Goal: Task Accomplishment & Management: Manage account settings

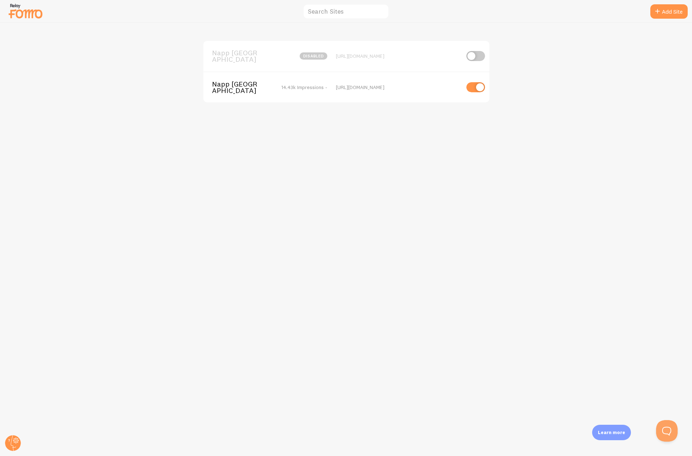
click at [233, 81] on span "Napp [GEOGRAPHIC_DATA]" at bounding box center [241, 87] width 58 height 13
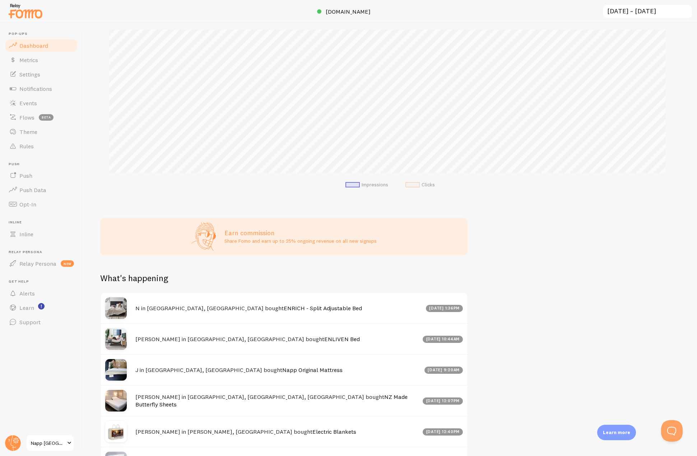
scroll to position [108, 0]
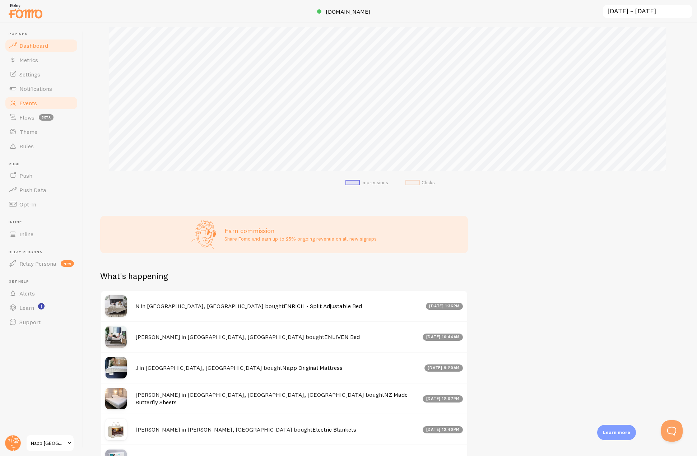
click at [29, 103] on span "Events" at bounding box center [28, 102] width 18 height 7
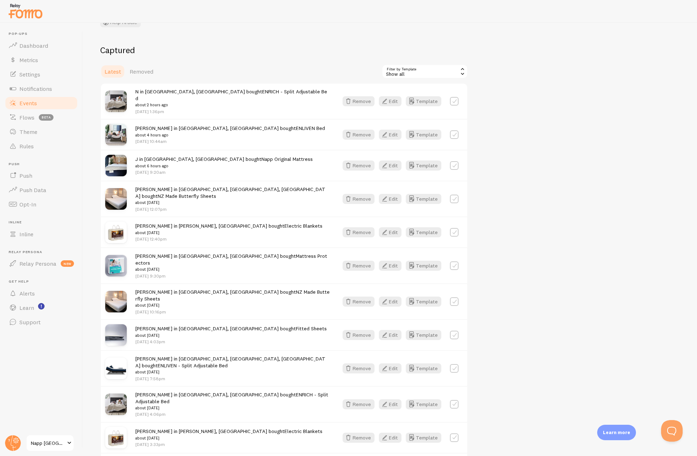
scroll to position [72, 0]
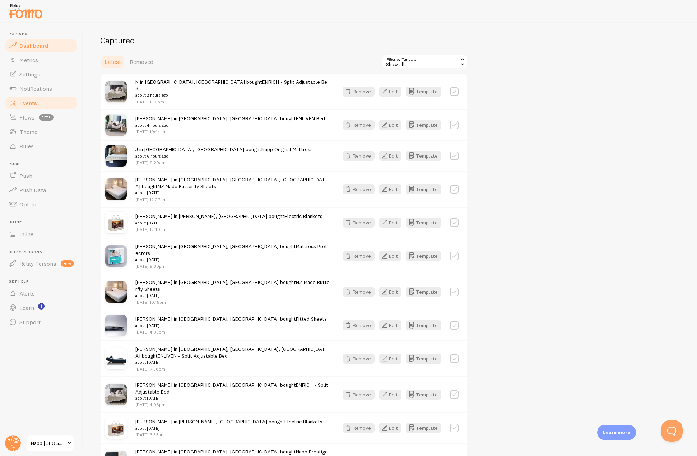
click at [32, 46] on span "Dashboard" at bounding box center [33, 45] width 29 height 7
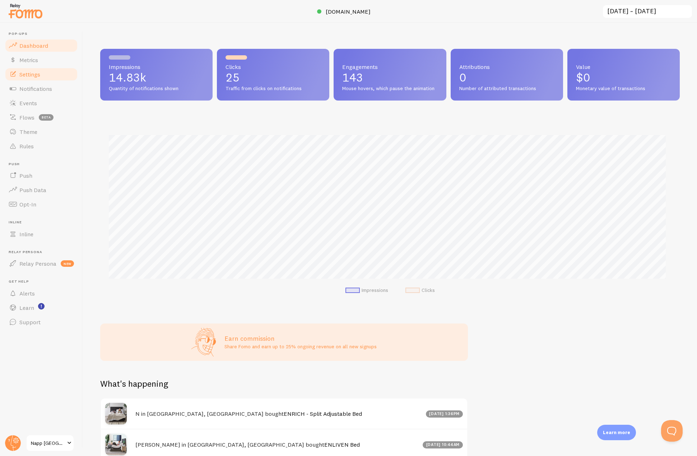
click at [27, 73] on span "Settings" at bounding box center [29, 74] width 21 height 7
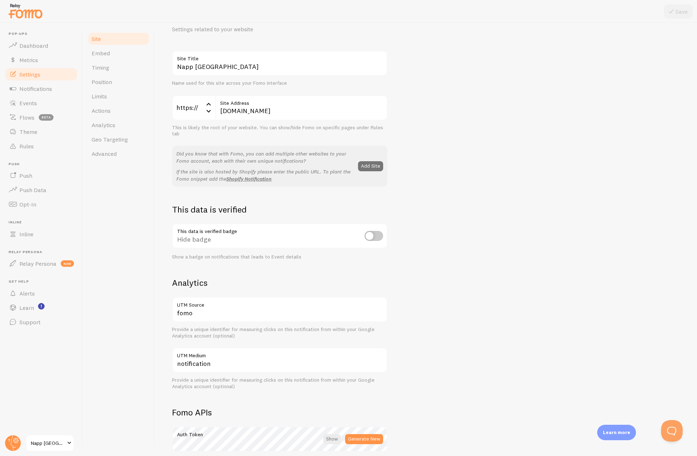
scroll to position [6, 0]
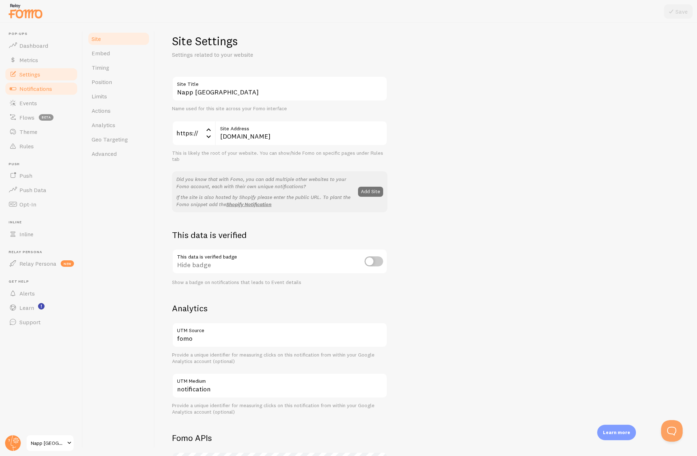
click at [40, 90] on span "Notifications" at bounding box center [35, 88] width 33 height 7
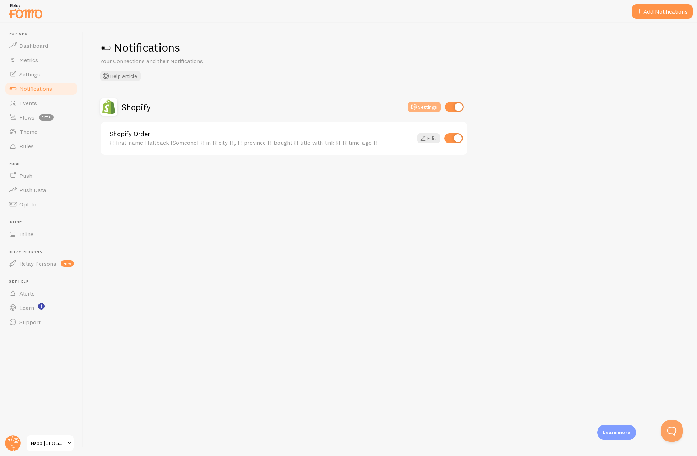
click at [427, 108] on button "Settings" at bounding box center [424, 107] width 33 height 10
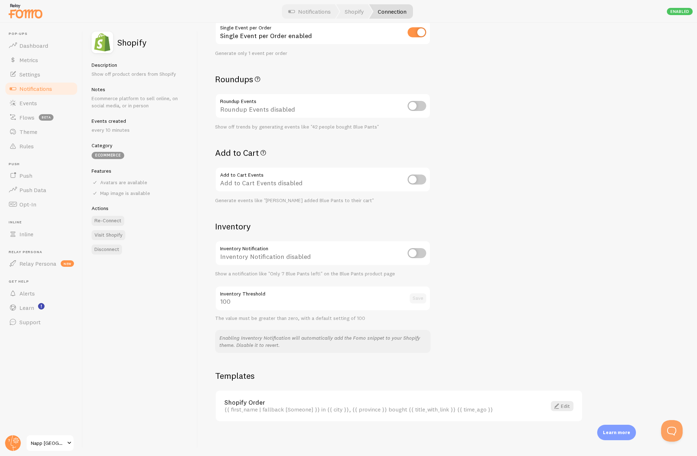
scroll to position [175, 0]
click at [30, 104] on span "Events" at bounding box center [28, 102] width 18 height 7
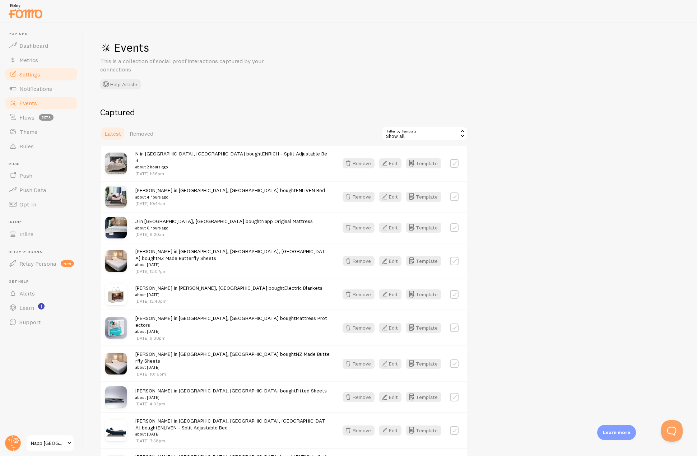
click at [29, 73] on span "Settings" at bounding box center [29, 74] width 21 height 7
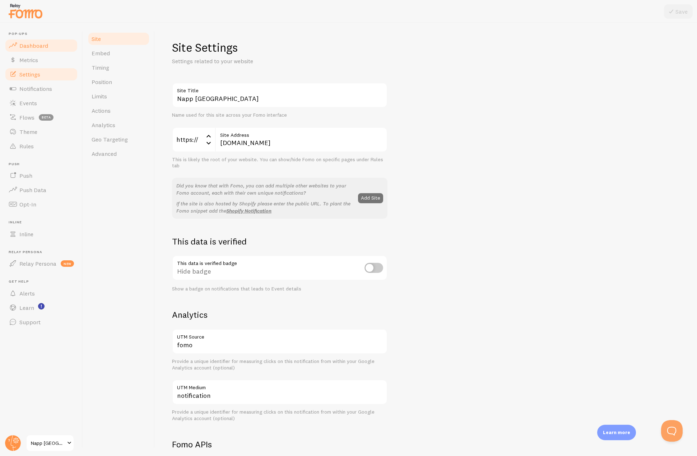
click at [42, 44] on span "Dashboard" at bounding box center [33, 45] width 29 height 7
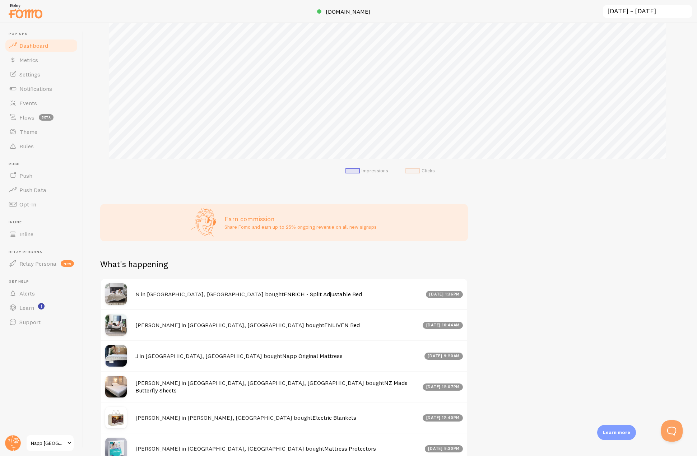
scroll to position [144, 0]
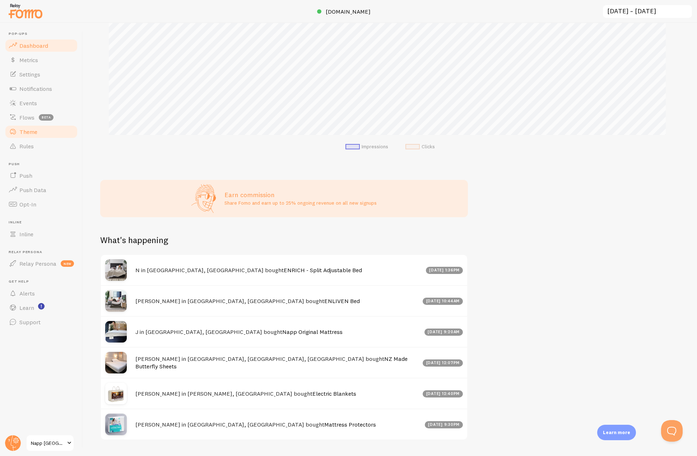
click at [28, 133] on span "Theme" at bounding box center [28, 131] width 18 height 7
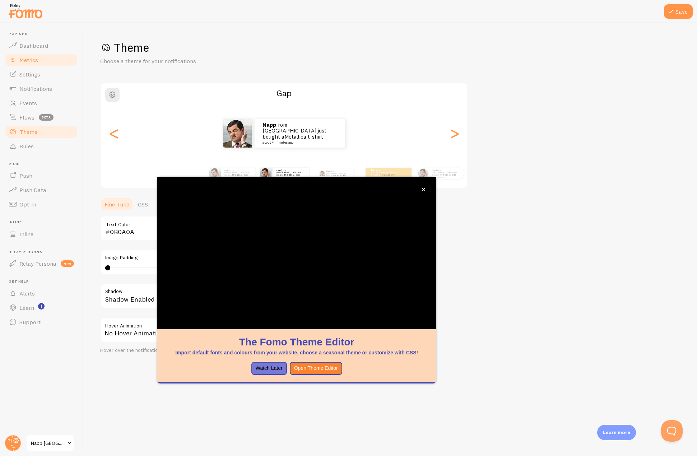
click at [25, 58] on span "Metrics" at bounding box center [28, 59] width 19 height 7
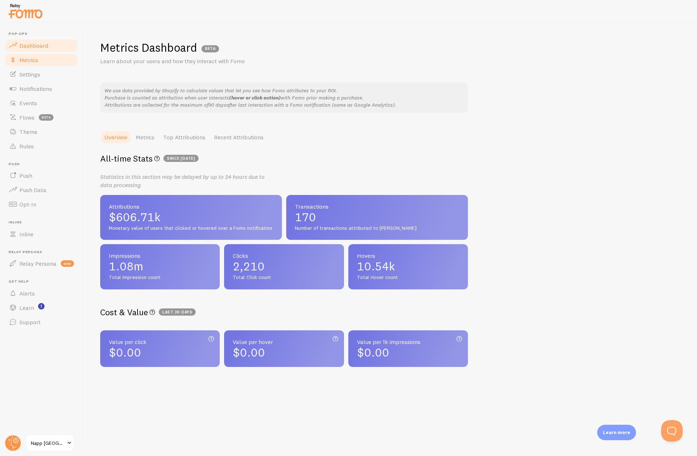
click at [32, 44] on span "Dashboard" at bounding box center [33, 45] width 29 height 7
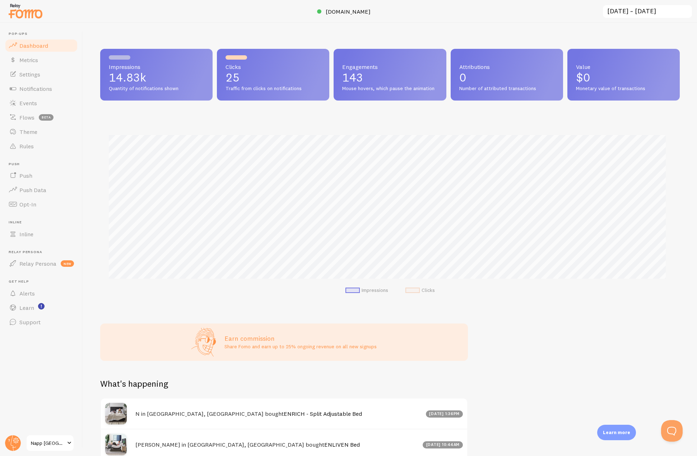
scroll to position [189, 574]
click at [24, 146] on span "Rules" at bounding box center [26, 146] width 14 height 7
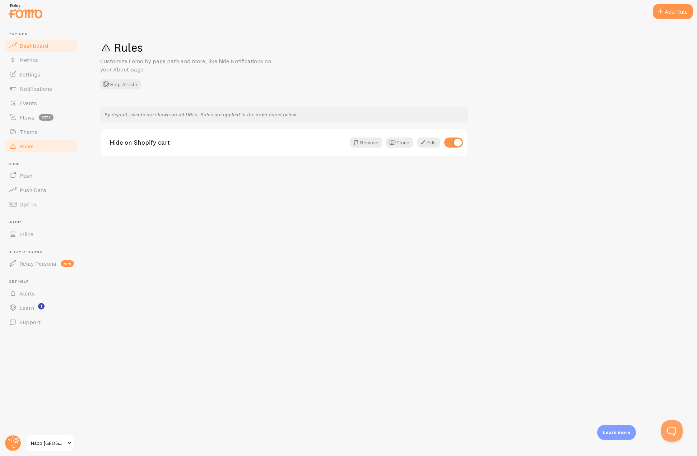
click at [47, 48] on span "Dashboard" at bounding box center [33, 45] width 29 height 7
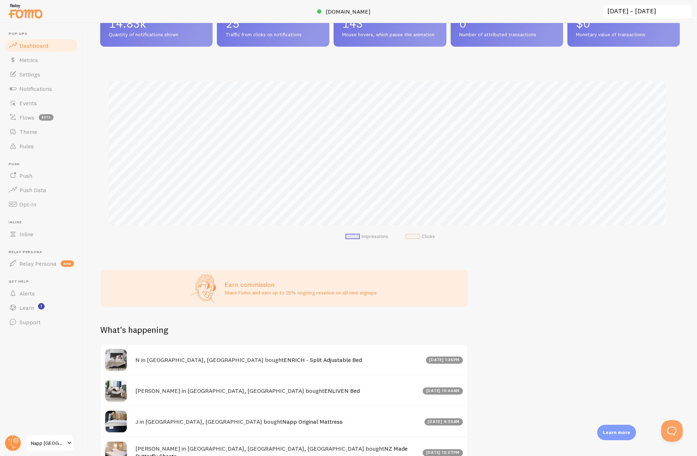
scroll to position [72, 0]
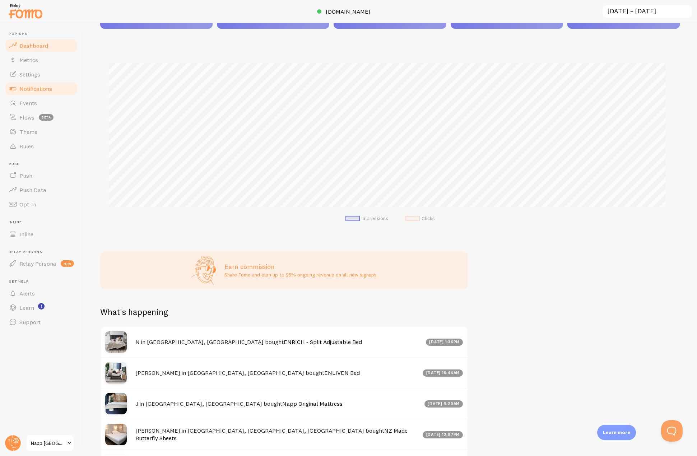
click at [29, 90] on span "Notifications" at bounding box center [35, 88] width 33 height 7
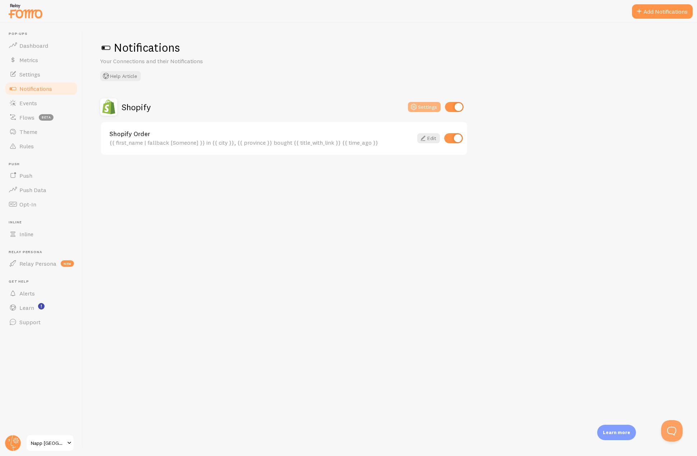
click at [429, 111] on button "Settings" at bounding box center [424, 107] width 33 height 10
